Goal: Task Accomplishment & Management: Complete application form

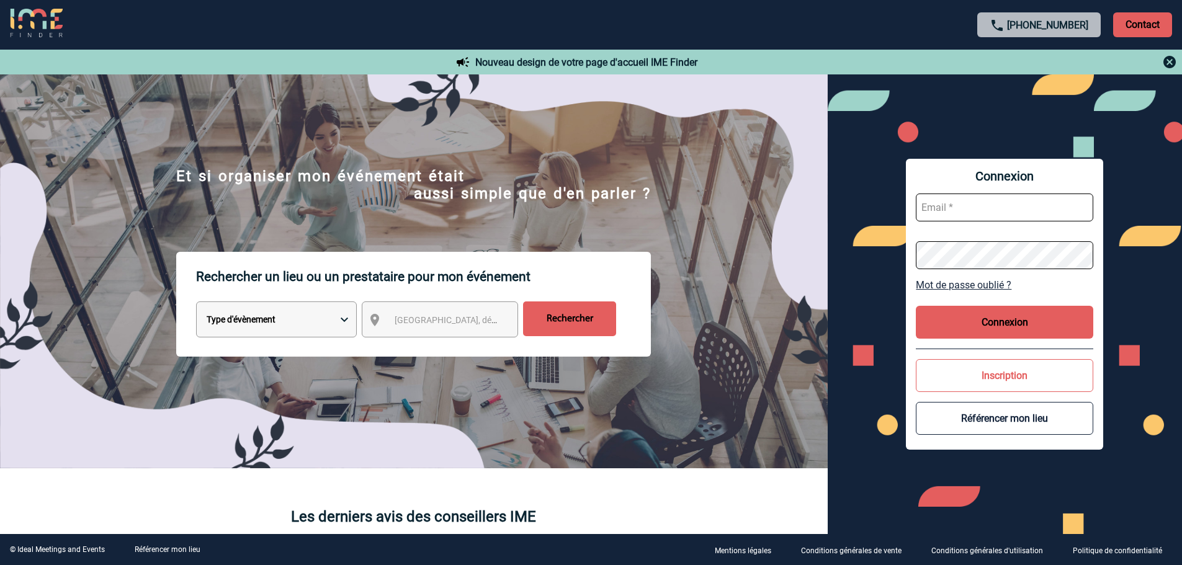
type input "eperiou@ime-groupe.com"
click at [948, 313] on button "Connexion" at bounding box center [1004, 322] width 177 height 33
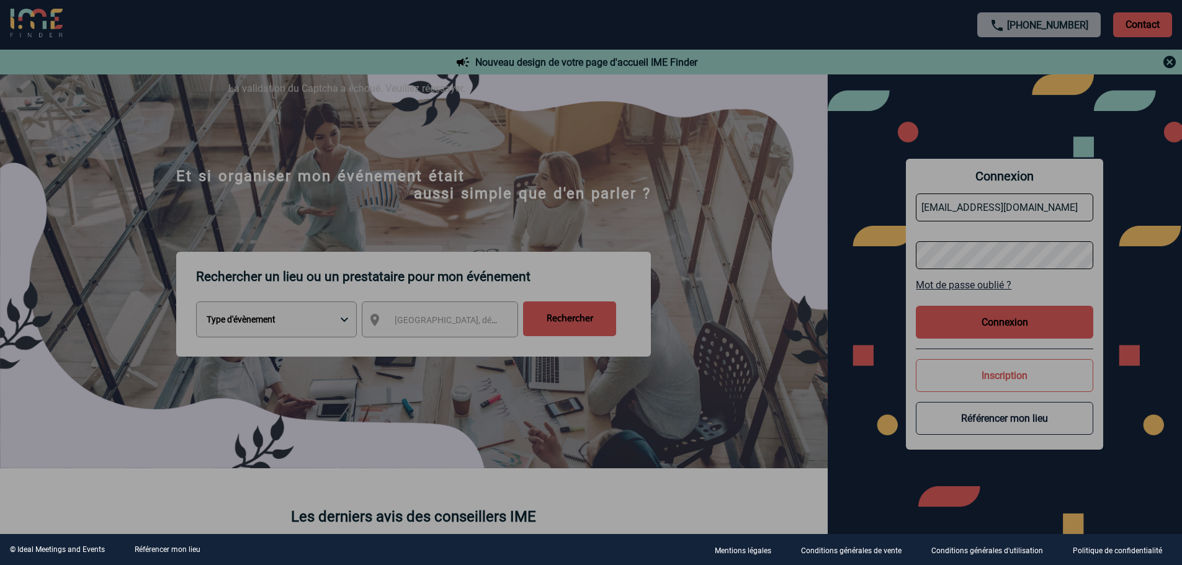
click at [977, 318] on div at bounding box center [591, 282] width 1182 height 565
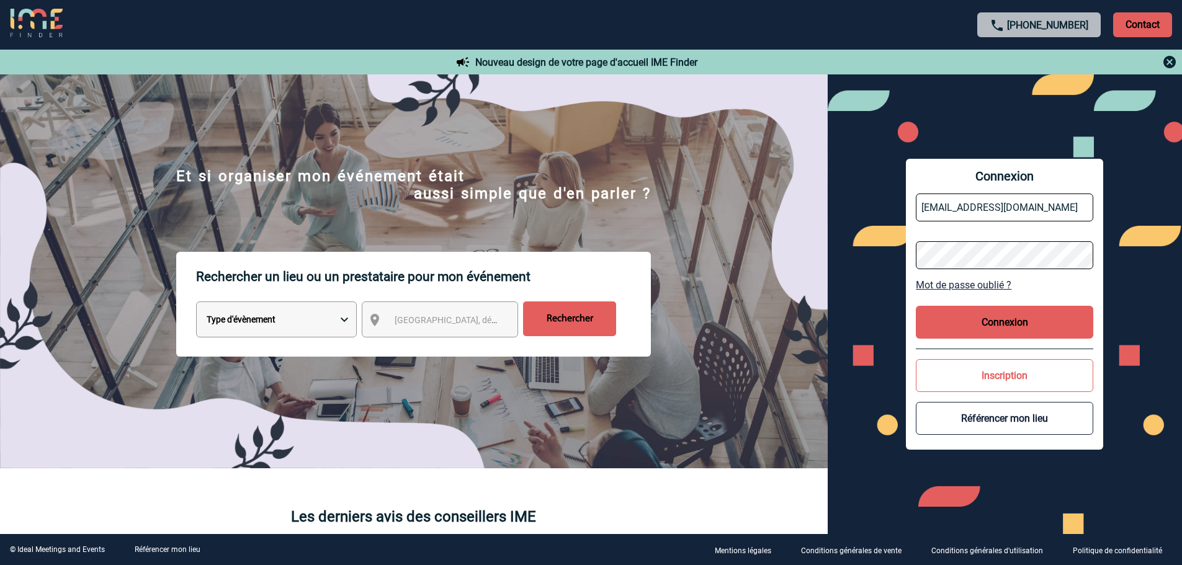
click at [1012, 322] on button "Connexion" at bounding box center [1004, 322] width 177 height 33
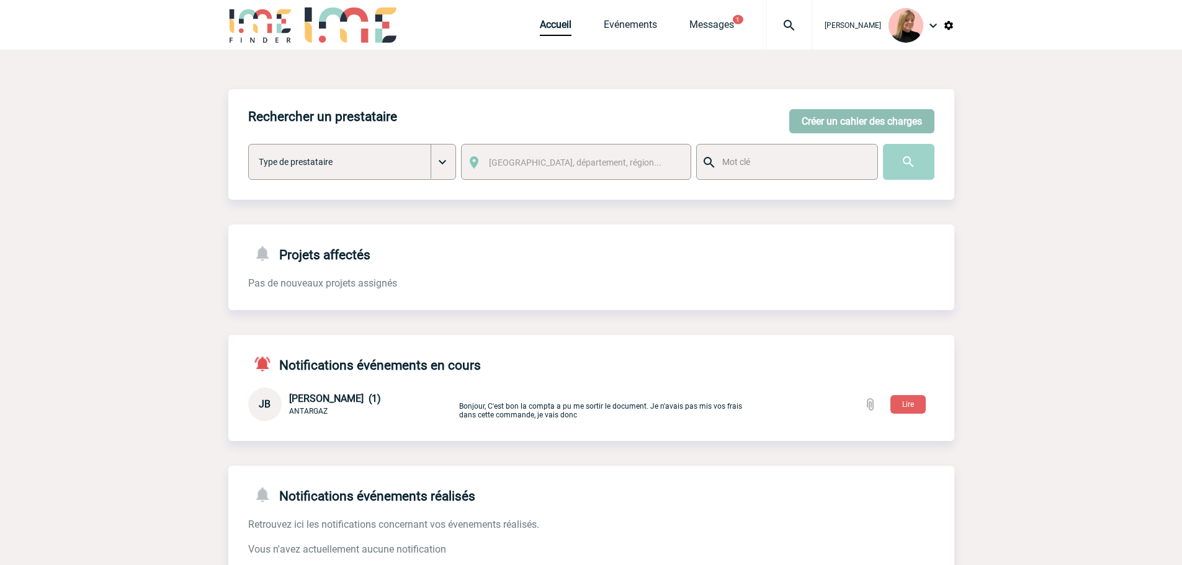
click at [860, 129] on button "Créer un cahier des charges" at bounding box center [861, 121] width 145 height 24
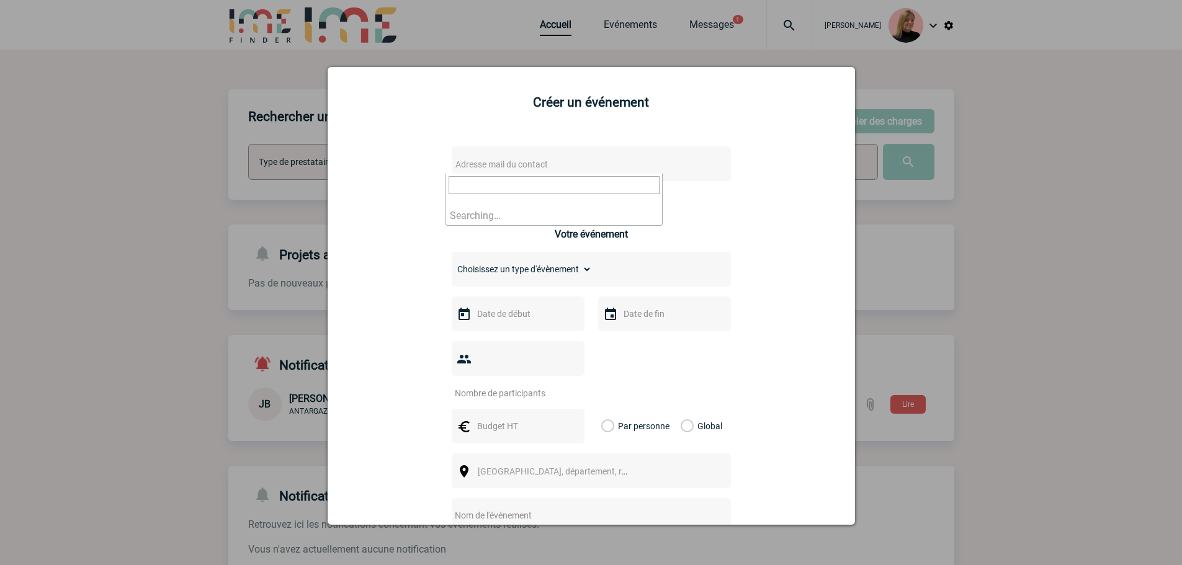
click at [519, 159] on span "Adresse mail du contact" at bounding box center [501, 164] width 92 height 10
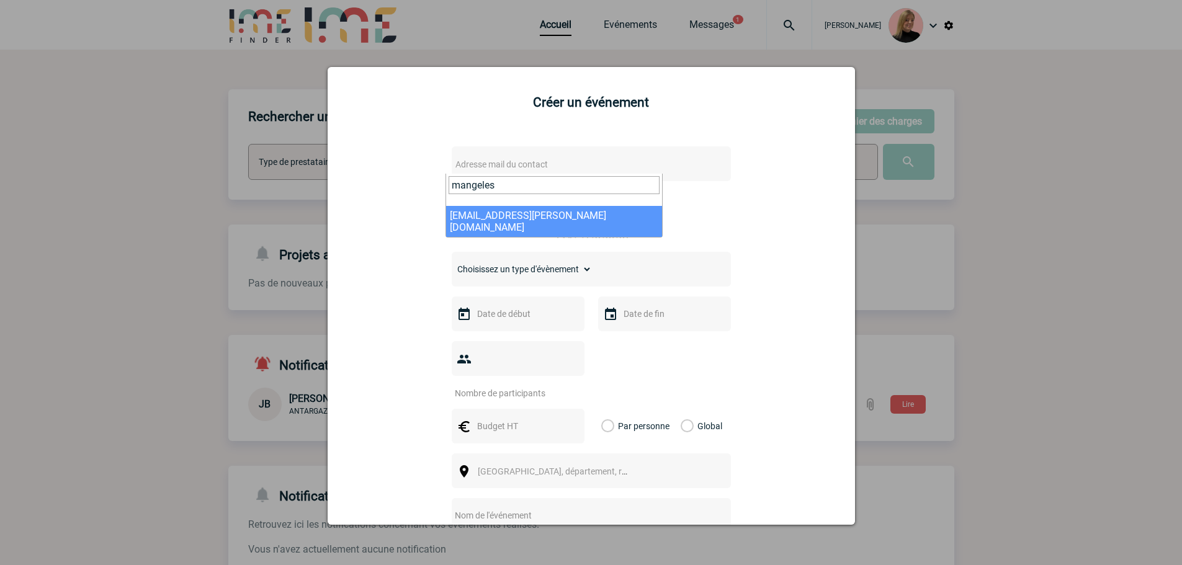
type input "mangeles"
select select "131891"
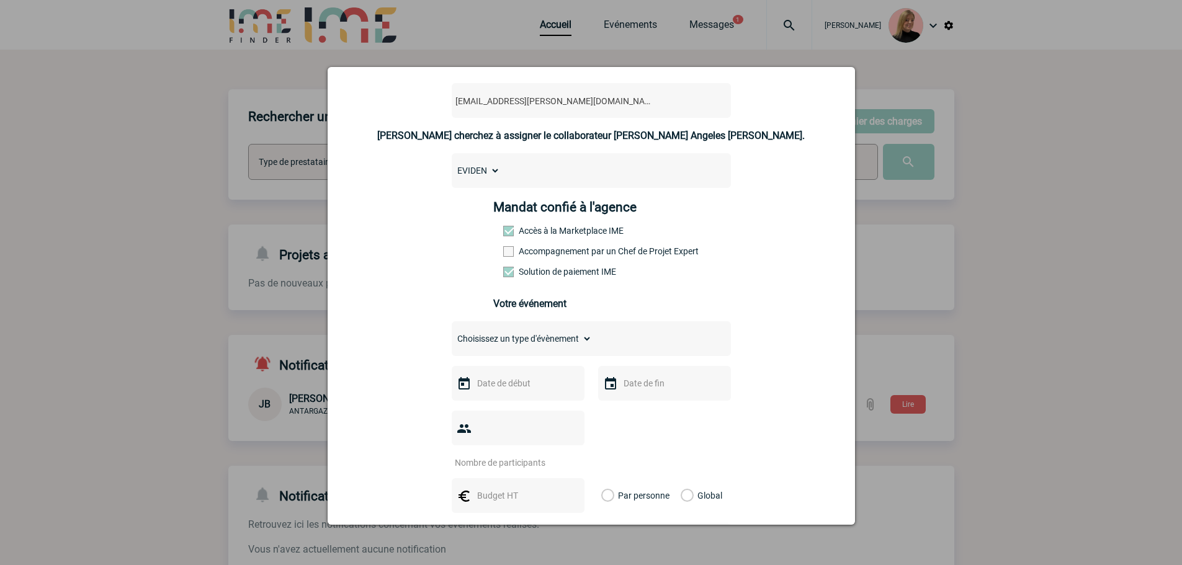
scroll to position [124, 0]
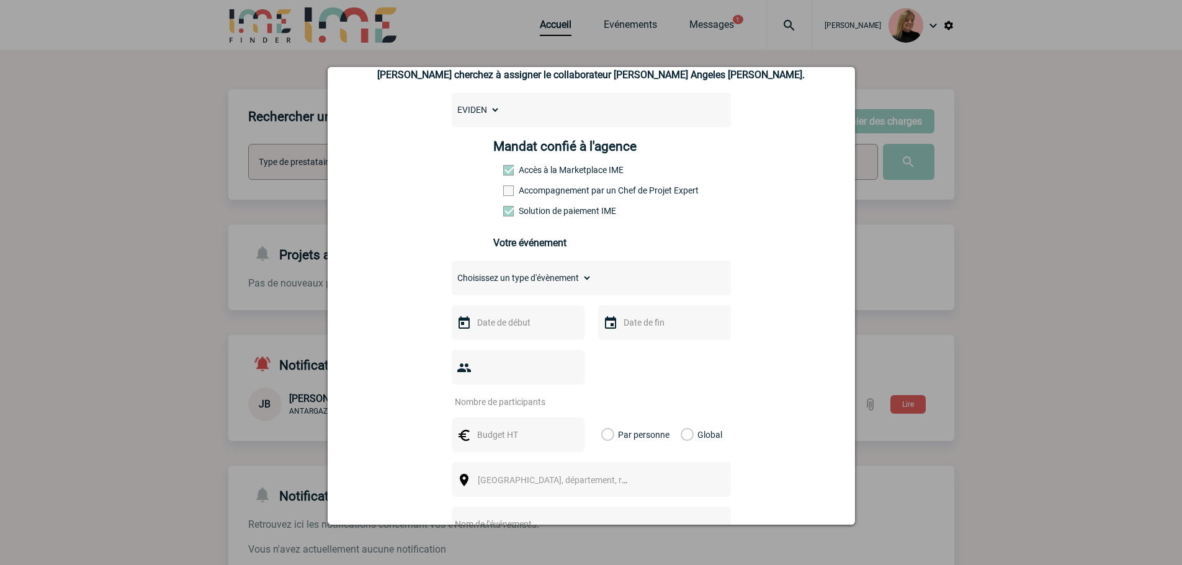
click at [527, 283] on select "Choisissez un type d'évènement Séminaire avec nuitée Séminaire sans nuitée Repa…" at bounding box center [522, 277] width 140 height 17
select select "9"
click at [452, 272] on select "Choisissez un type d'évènement Séminaire avec nuitée Séminaire sans nuitée Repa…" at bounding box center [522, 277] width 140 height 17
click at [496, 324] on input "text" at bounding box center [517, 322] width 86 height 16
click at [628, 343] on span "Suivant" at bounding box center [630, 347] width 10 height 10
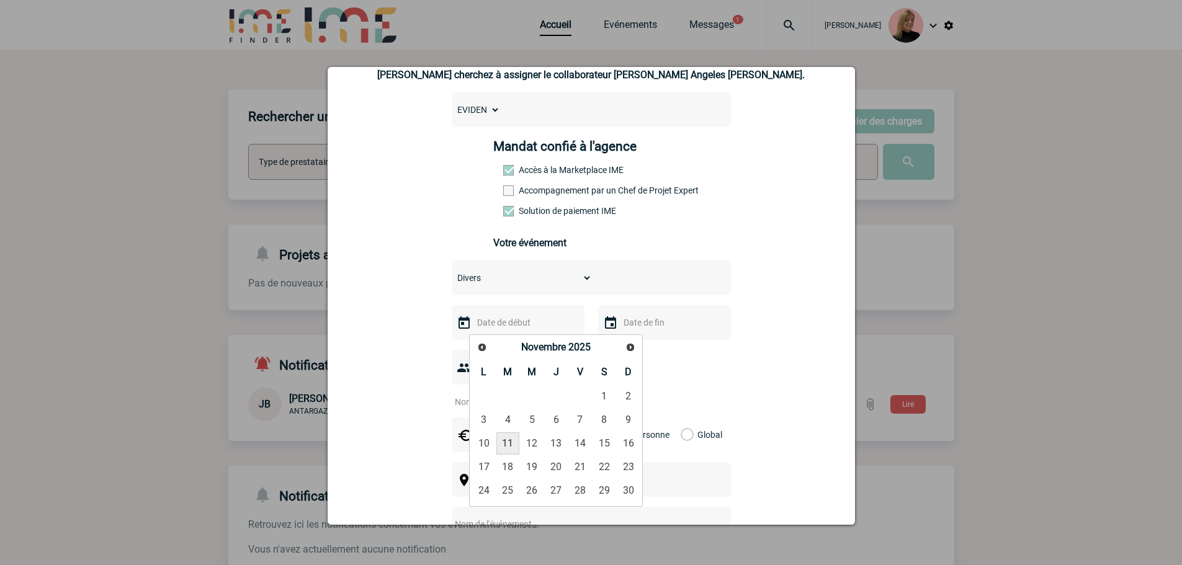
click at [506, 435] on link "11" at bounding box center [507, 443] width 23 height 22
type input "[DATE]"
click at [660, 329] on input "text" at bounding box center [663, 322] width 86 height 16
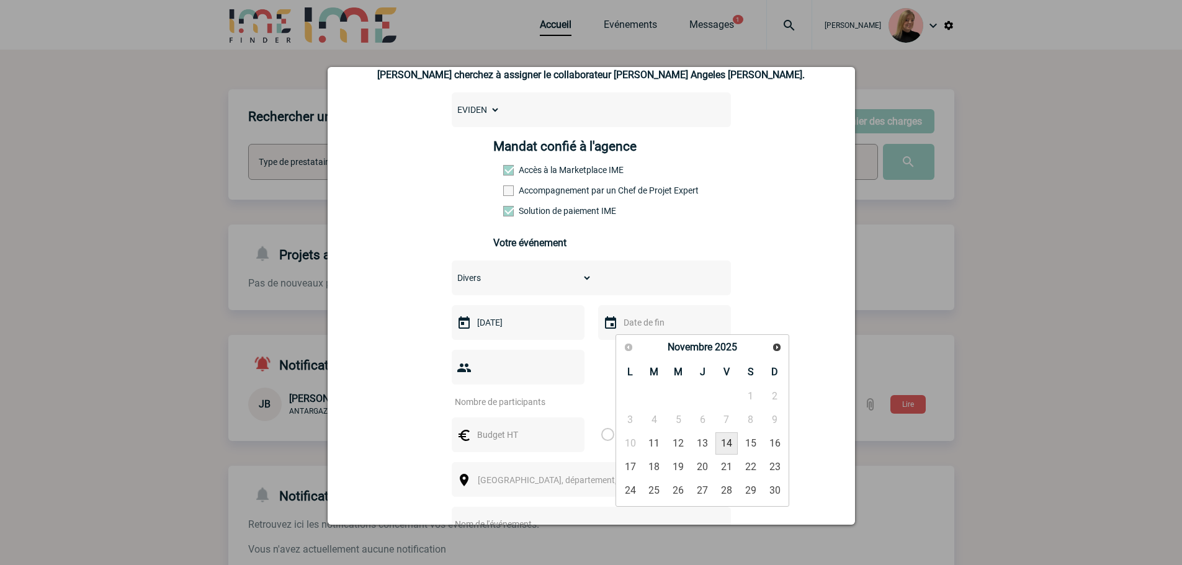
click at [723, 443] on link "14" at bounding box center [726, 443] width 23 height 22
type input "[DATE]"
click at [513, 394] on input "number" at bounding box center [510, 402] width 117 height 16
type input "1"
click at [689, 417] on label "Global" at bounding box center [684, 434] width 8 height 35
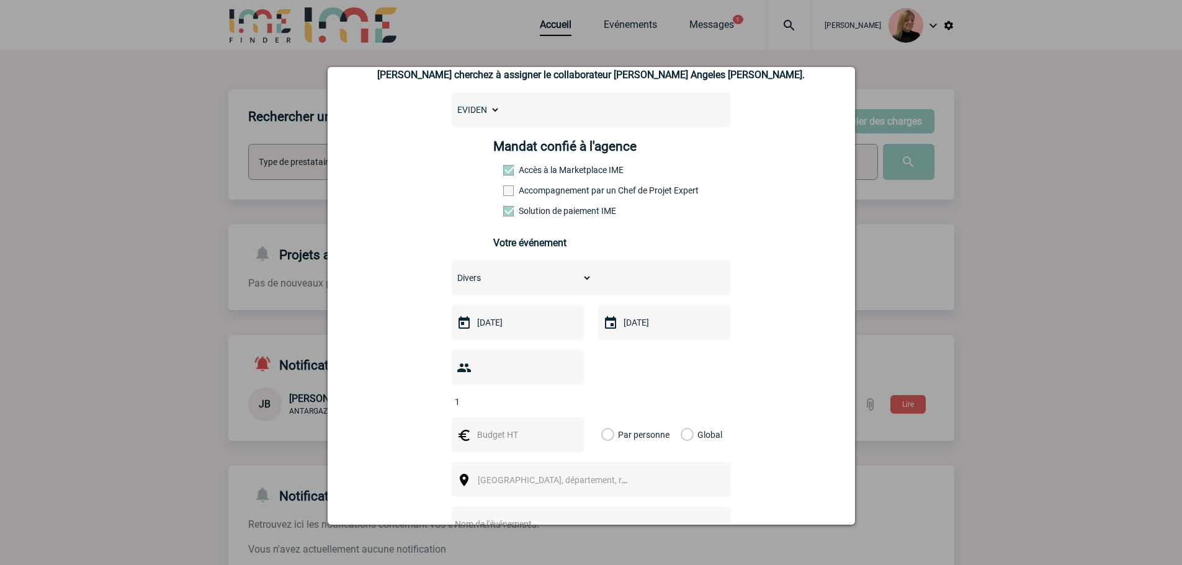
click at [0, 0] on input "Global" at bounding box center [0, 0] width 0 height 0
click at [541, 427] on input "text" at bounding box center [517, 435] width 86 height 16
type input "225"
click at [537, 475] on span "[GEOGRAPHIC_DATA], département, région..." at bounding box center [564, 480] width 172 height 10
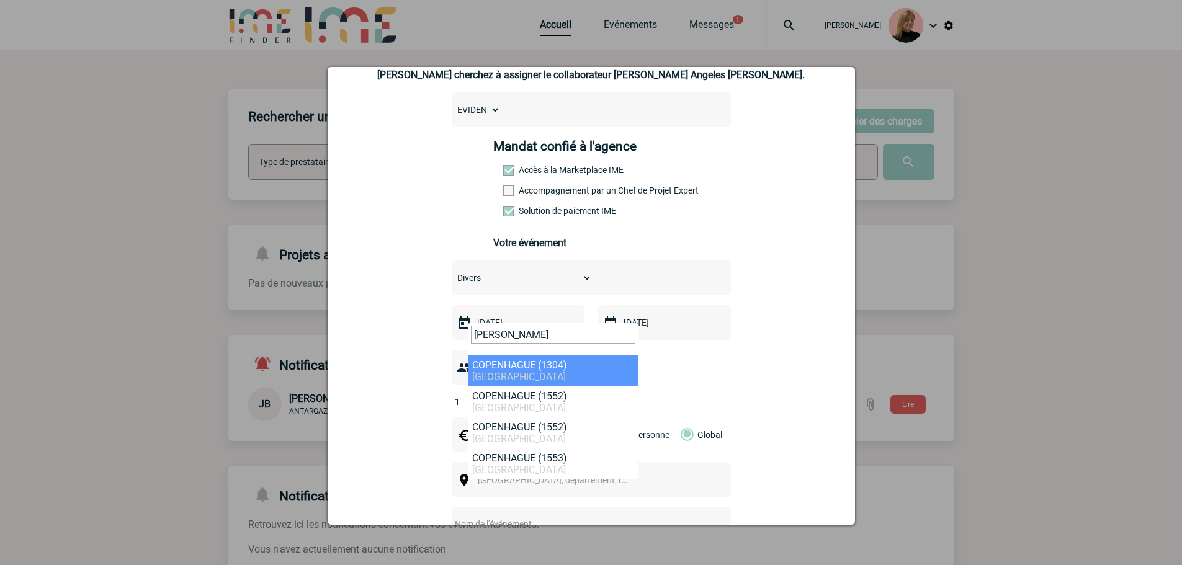
type input "[PERSON_NAME]"
select select "314569"
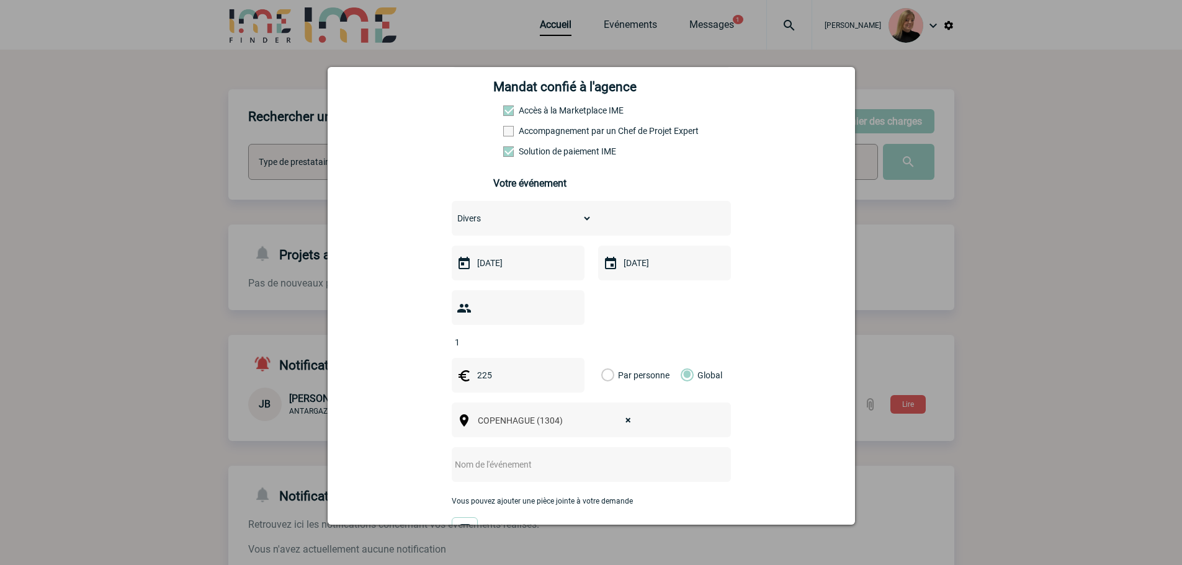
scroll to position [310, 0]
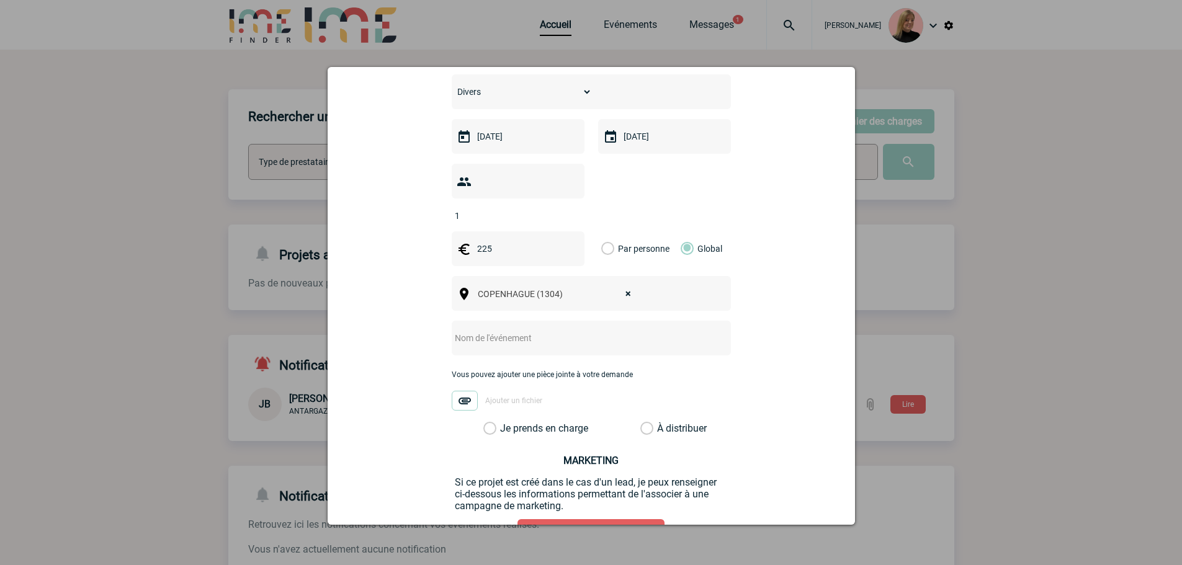
click at [544, 330] on input "text" at bounding box center [575, 338] width 246 height 16
paste input "Event payment EBDVF 2025 Meeting"
type input "CENTRALISATION - Event payment EBDVF 2025 Meeting"
click at [504, 422] on label "Je prends en charge" at bounding box center [493, 428] width 21 height 12
click at [0, 0] on input "Je prends en charge" at bounding box center [0, 0] width 0 height 0
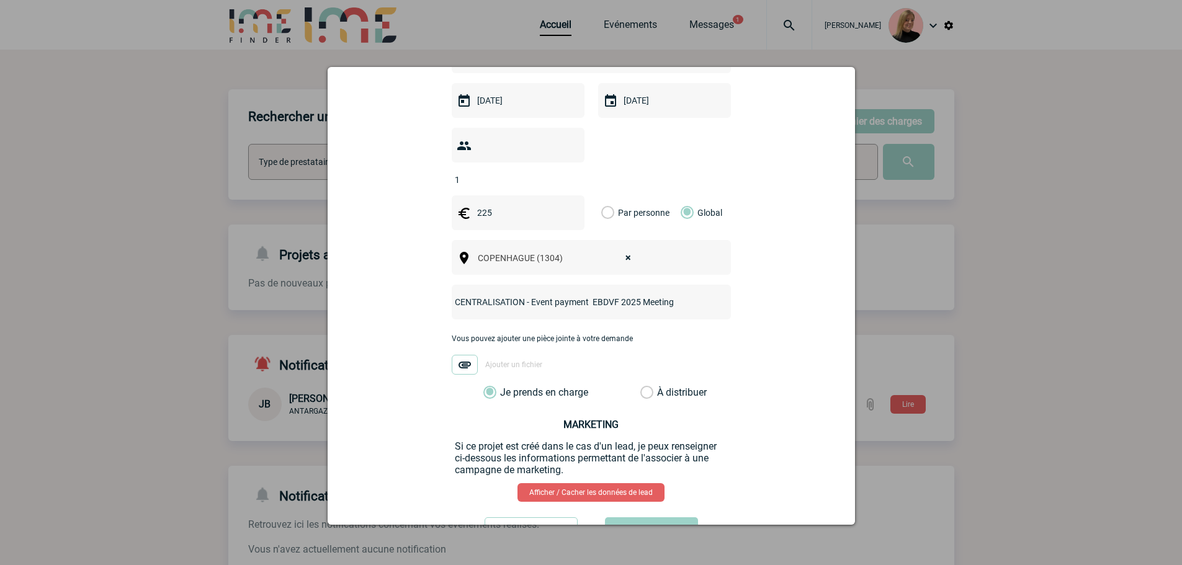
scroll to position [381, 0]
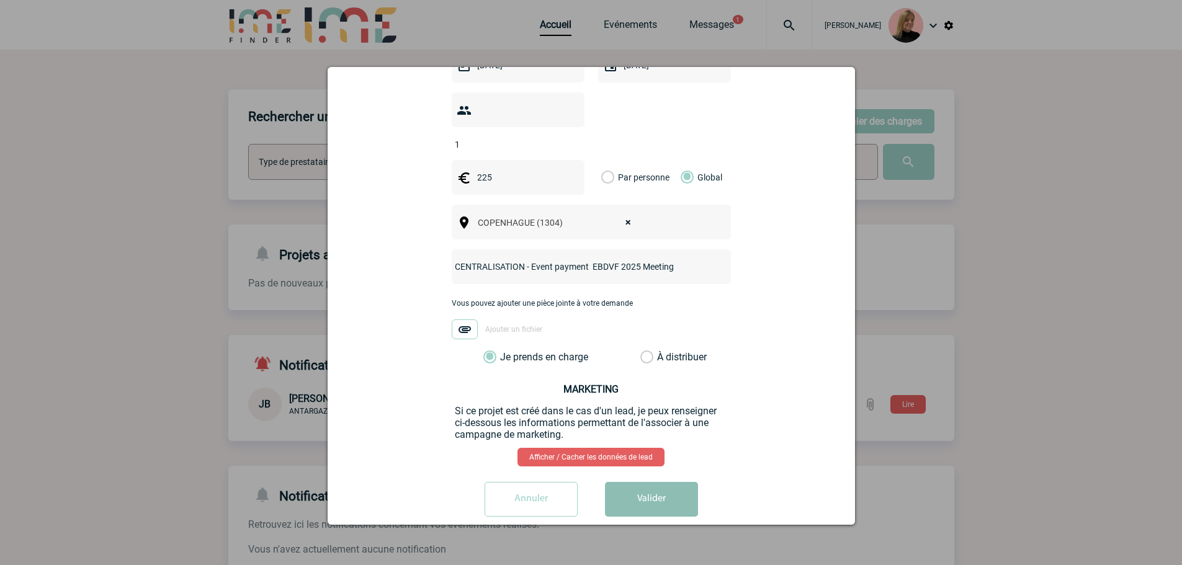
click at [641, 482] on button "Valider" at bounding box center [651, 499] width 93 height 35
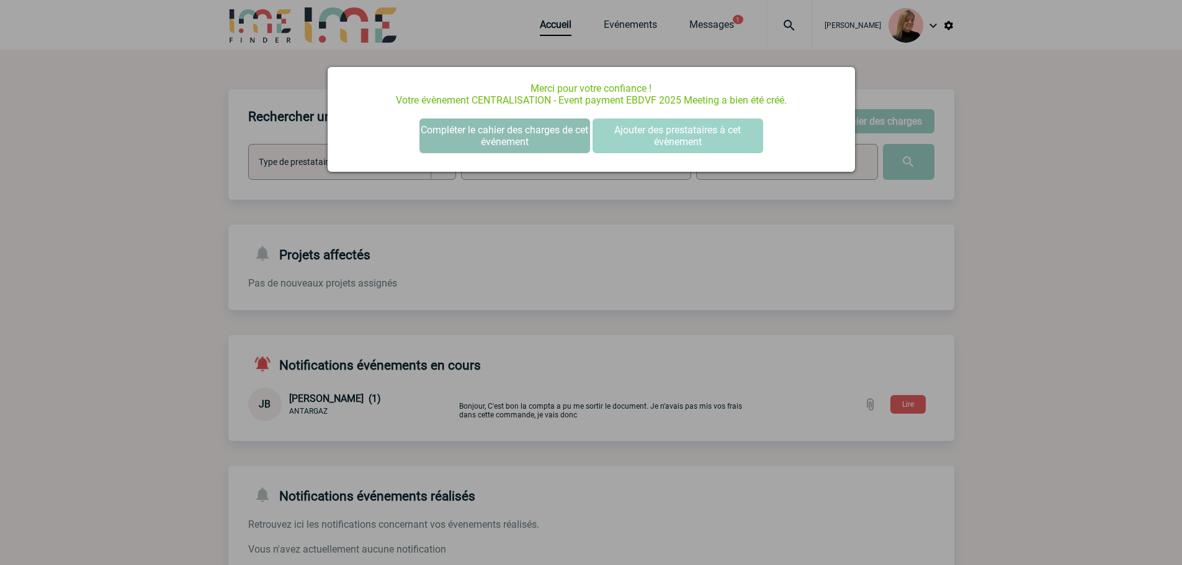
click at [515, 148] on button "Compléter le cahier des charges de cet événement" at bounding box center [504, 135] width 171 height 35
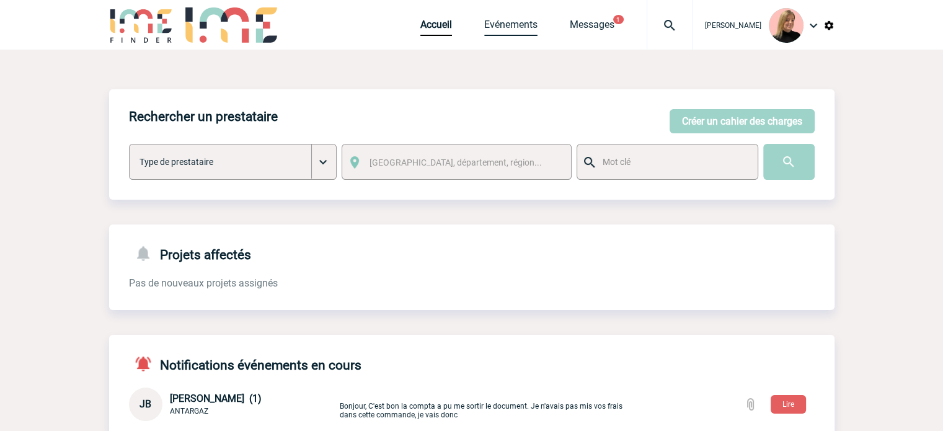
click at [530, 26] on link "Evénements" at bounding box center [510, 27] width 53 height 17
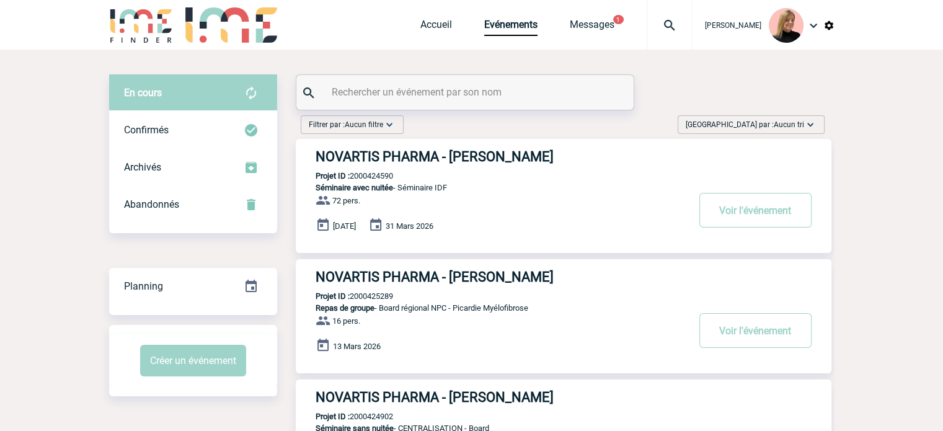
click at [762, 119] on span "Trier par : Aucun tri" at bounding box center [745, 124] width 118 height 12
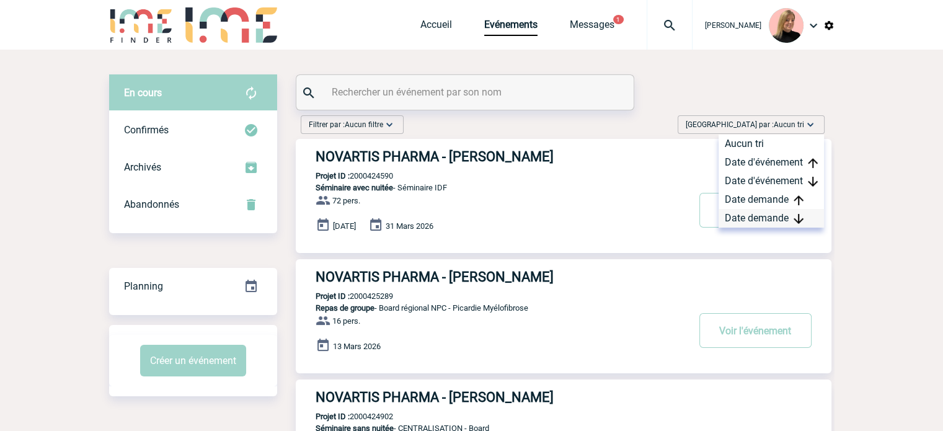
click at [761, 215] on div "Date demande" at bounding box center [771, 218] width 105 height 19
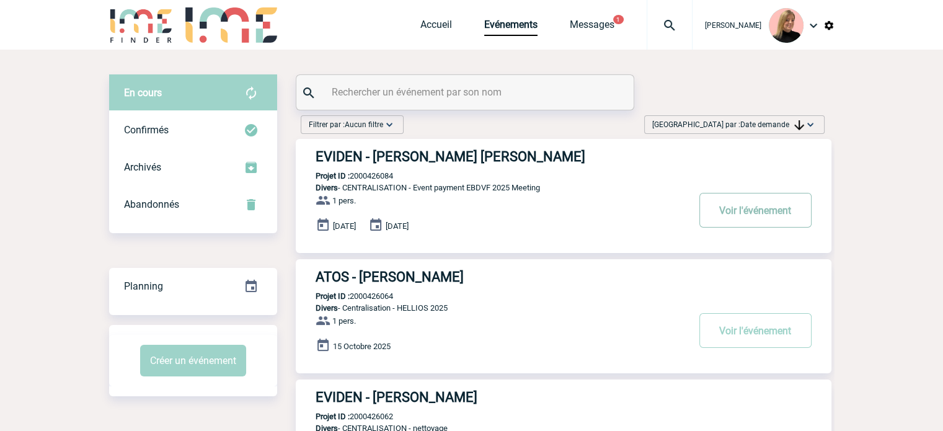
click at [737, 213] on button "Voir l'événement" at bounding box center [756, 210] width 112 height 35
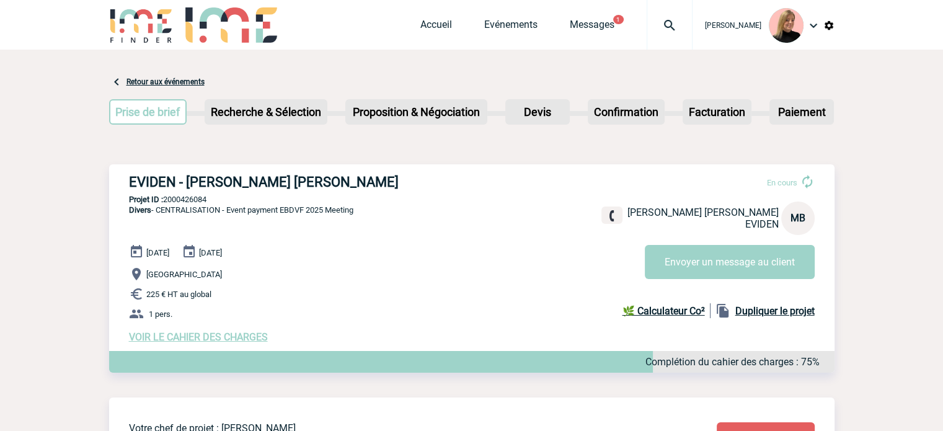
drag, startPoint x: 128, startPoint y: 182, endPoint x: 441, endPoint y: 161, distance: 313.3
drag, startPoint x: 125, startPoint y: 179, endPoint x: 414, endPoint y: 181, distance: 289.7
click at [414, 181] on div "EVIDEN - [PERSON_NAME] [PERSON_NAME] En cours [PERSON_NAME] [PERSON_NAME] EVIDE…" at bounding box center [472, 258] width 726 height 189
copy h3 "EVIDEN - [PERSON_NAME] [PERSON_NAME]"
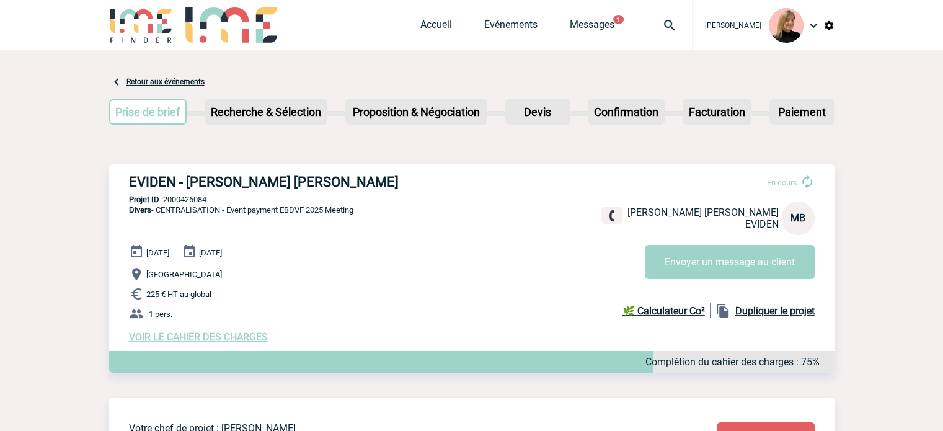
click at [202, 202] on p "Projet ID : 2000426084" at bounding box center [472, 199] width 726 height 9
copy p "2000426084"
